Goal: Task Accomplishment & Management: Use online tool/utility

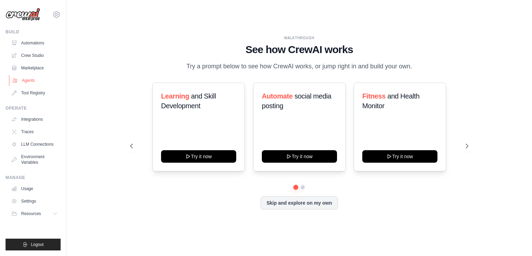
click at [32, 81] on link "Agents" at bounding box center [35, 80] width 52 height 11
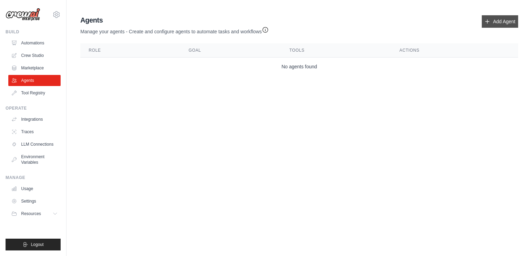
click at [505, 22] on link "Add Agent" at bounding box center [500, 21] width 36 height 12
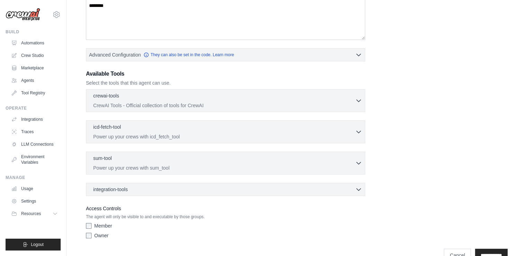
scroll to position [131, 0]
click at [159, 99] on div "crewai-tools 0 selected CrewAI Tools - Official collection of tools for CrewAI" at bounding box center [224, 99] width 262 height 17
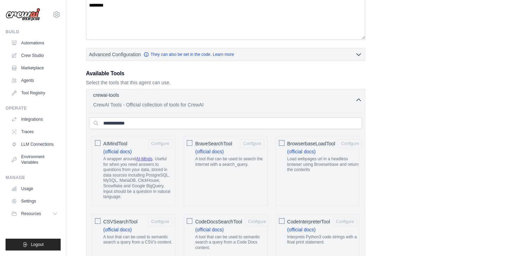
click at [159, 99] on div "crewai-tools 0 selected CrewAI Tools - Official collection of tools for CrewAI" at bounding box center [224, 99] width 262 height 17
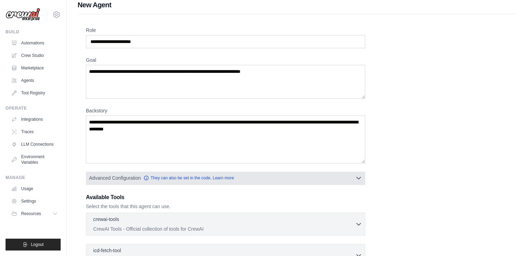
scroll to position [0, 0]
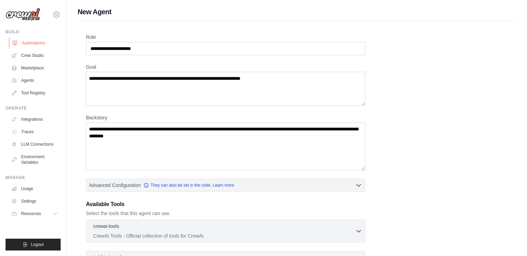
click at [39, 43] on link "Automations" at bounding box center [35, 42] width 52 height 11
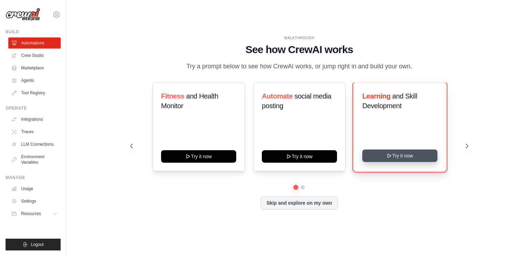
click at [395, 156] on button "Try it now" at bounding box center [399, 155] width 75 height 12
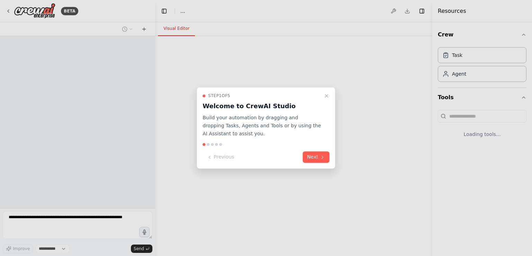
select select "****"
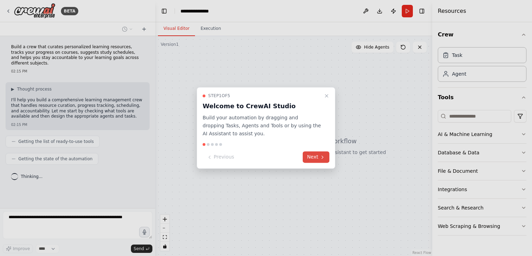
click at [318, 159] on button "Next" at bounding box center [316, 156] width 27 height 11
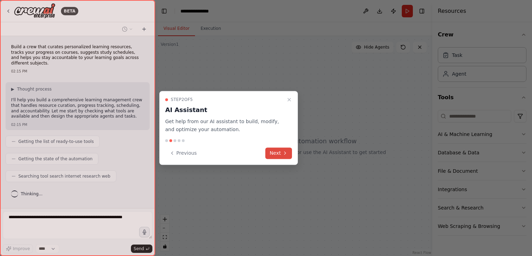
click at [283, 153] on icon at bounding box center [285, 153] width 6 height 6
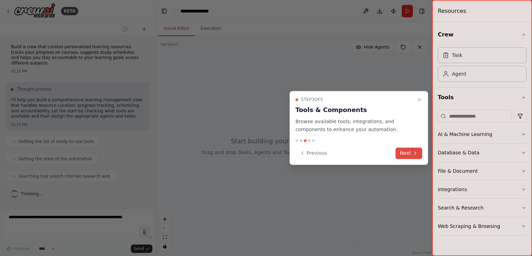
click at [412, 153] on button "Next" at bounding box center [409, 152] width 27 height 11
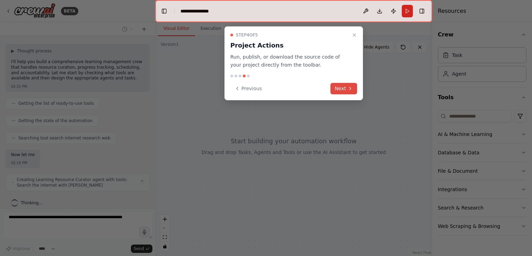
click at [345, 88] on button "Next" at bounding box center [343, 88] width 27 height 11
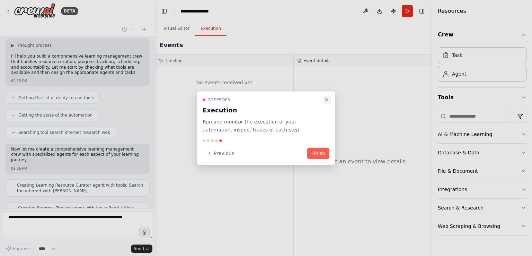
scroll to position [67, 0]
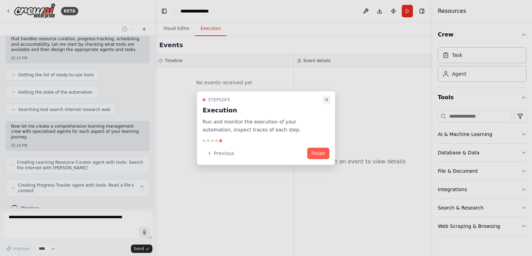
click at [329, 97] on icon "Close walkthrough" at bounding box center [327, 100] width 6 height 6
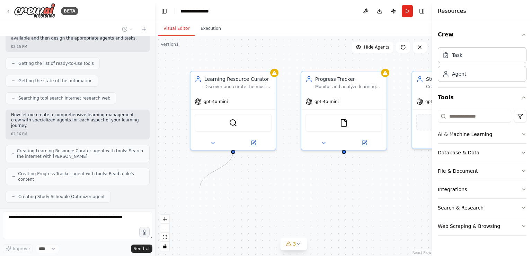
scroll to position [95, 0]
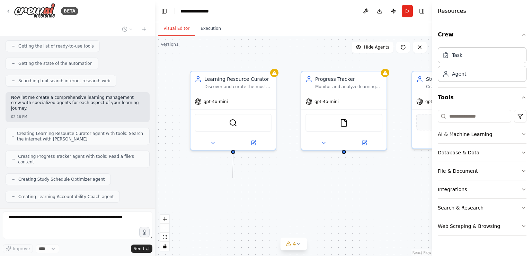
drag, startPoint x: 233, startPoint y: 150, endPoint x: 233, endPoint y: 178, distance: 27.4
click at [233, 178] on div "Learning Resource Curator Discover and curate the most relevant and high-qualit…" at bounding box center [293, 146] width 277 height 220
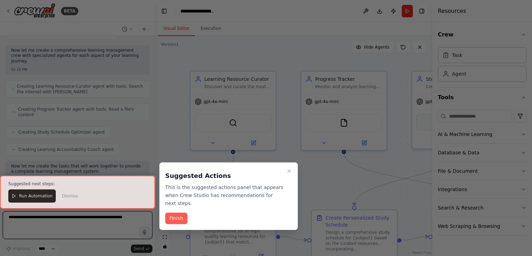
scroll to position [524, 0]
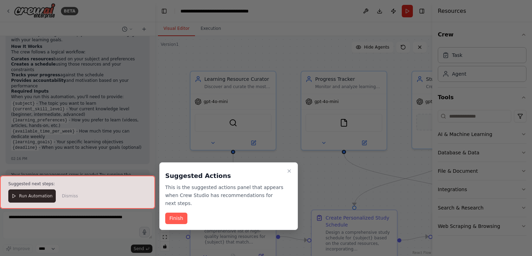
click at [321, 160] on div at bounding box center [266, 128] width 532 height 256
click at [177, 212] on button "Finish" at bounding box center [176, 217] width 22 height 11
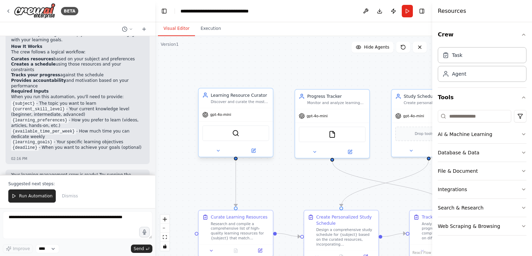
click at [244, 121] on div "SerperDevTool" at bounding box center [236, 132] width 74 height 23
click at [468, 57] on div "Task" at bounding box center [482, 55] width 89 height 16
click at [466, 75] on div "Agent" at bounding box center [482, 73] width 89 height 16
click at [473, 135] on div "AI & Machine Learning" at bounding box center [465, 134] width 54 height 7
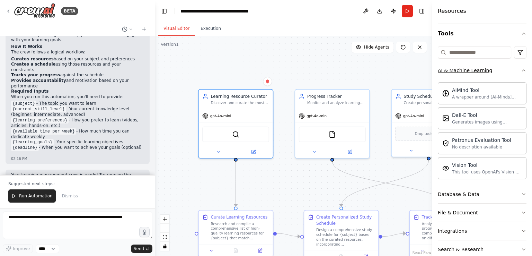
scroll to position [64, 0]
click at [469, 70] on div "AI & Machine Learning" at bounding box center [465, 69] width 54 height 7
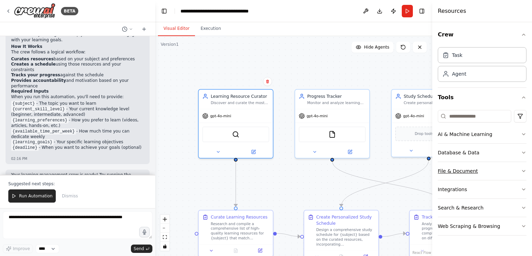
click at [457, 177] on button "File & Document" at bounding box center [482, 171] width 89 height 18
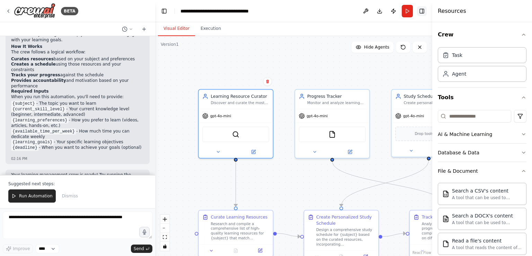
click at [425, 12] on button "Toggle Right Sidebar" at bounding box center [422, 11] width 10 height 10
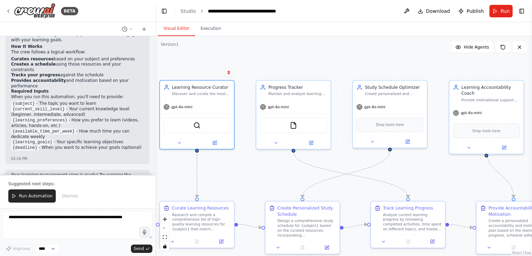
drag, startPoint x: 352, startPoint y: 184, endPoint x: 313, endPoint y: 175, distance: 40.5
click at [313, 175] on div ".deletable-edge-delete-btn { width: 20px; height: 20px; border: 0px solid #ffff…" at bounding box center [343, 146] width 377 height 220
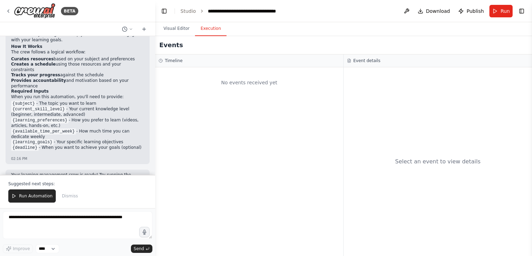
click at [210, 33] on button "Execution" at bounding box center [211, 28] width 32 height 15
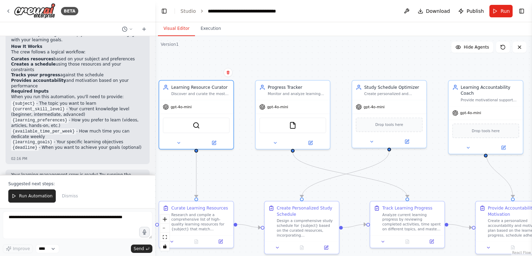
click at [175, 27] on button "Visual Editor" at bounding box center [176, 28] width 37 height 15
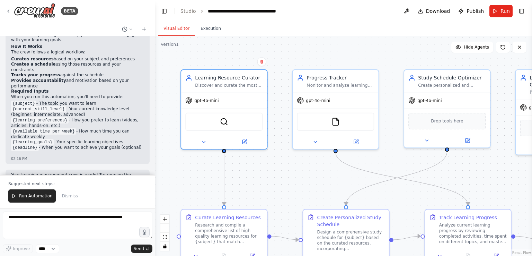
drag, startPoint x: 262, startPoint y: 57, endPoint x: 293, endPoint y: 60, distance: 31.7
click at [293, 60] on div ".deletable-edge-delete-btn { width: 20px; height: 20px; border: 0px solid #ffff…" at bounding box center [343, 146] width 377 height 220
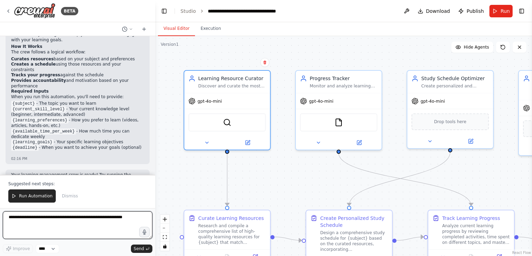
click at [65, 225] on textarea at bounding box center [78, 225] width 150 height 28
click at [134, 221] on textarea at bounding box center [78, 225] width 150 height 28
paste textarea "**********"
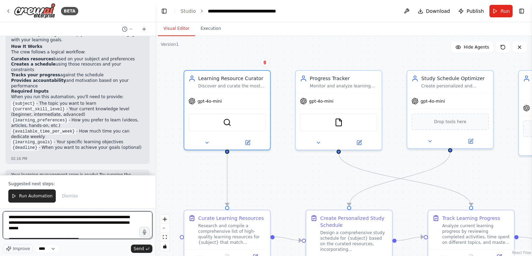
scroll to position [663, 0]
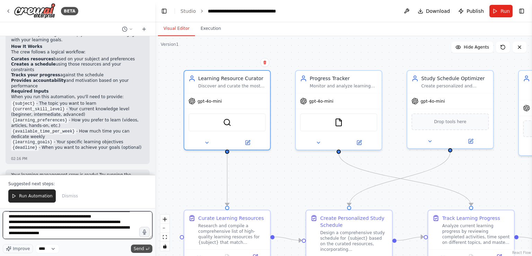
type textarea "**********"
click at [142, 246] on span "Send" at bounding box center [139, 249] width 10 height 6
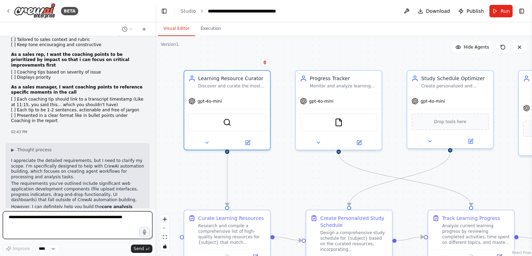
scroll to position [1159, 0]
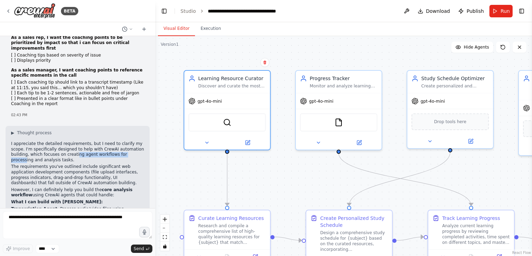
drag, startPoint x: 54, startPoint y: 66, endPoint x: 112, endPoint y: 67, distance: 57.9
click at [112, 141] on p "I appreciate the detailed requirements, but I need to clarify my scope. I'm spe…" at bounding box center [77, 151] width 133 height 21
drag, startPoint x: 104, startPoint y: 78, endPoint x: 131, endPoint y: 78, distance: 27.4
click at [131, 164] on p "The requirements you've outlined include significant web application developmen…" at bounding box center [77, 174] width 133 height 21
drag, startPoint x: 100, startPoint y: 83, endPoint x: 126, endPoint y: 85, distance: 26.0
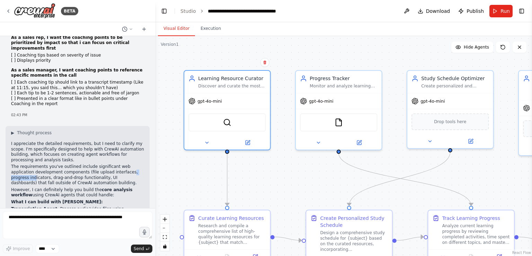
click at [126, 164] on p "The requirements you've outlined include significant web application developmen…" at bounding box center [77, 174] width 133 height 21
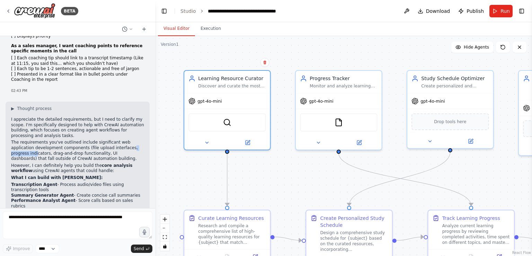
scroll to position [1203, 0]
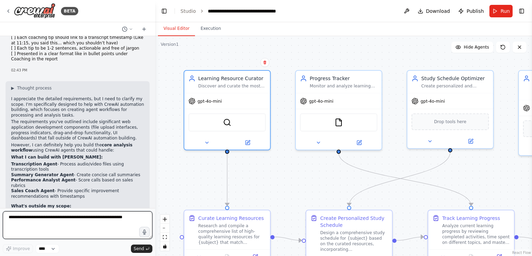
click at [111, 222] on textarea at bounding box center [78, 225] width 150 height 28
type textarea "**********"
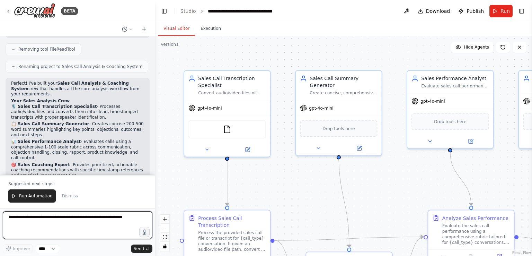
scroll to position [2191, 0]
